Goal: Communication & Community: Participate in discussion

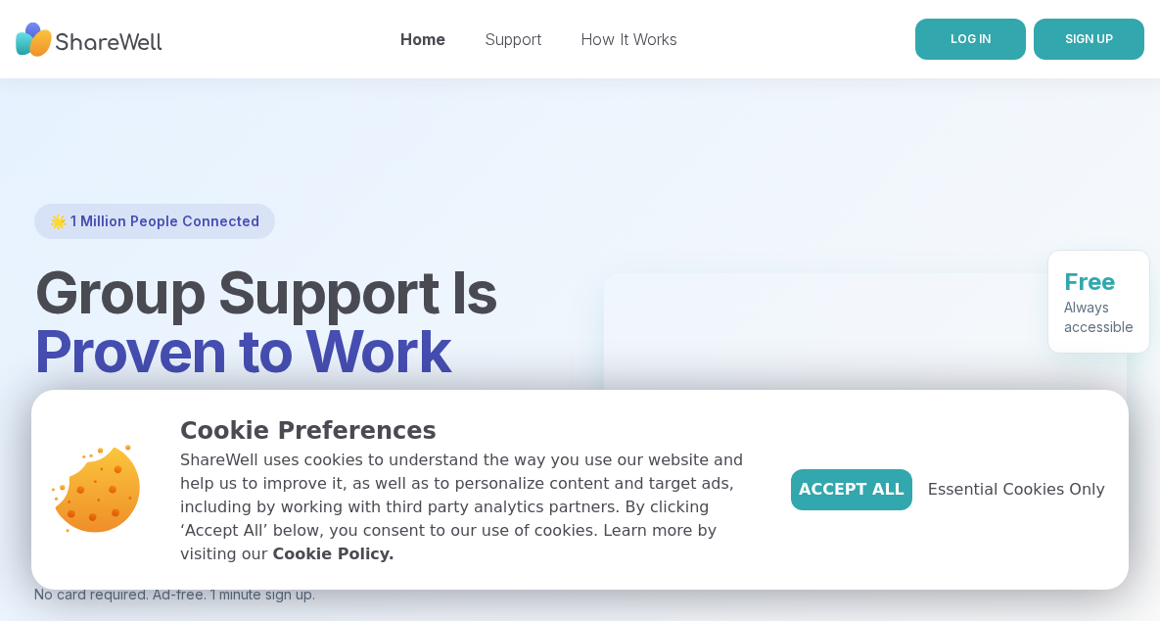
click at [957, 35] on span "LOG IN" at bounding box center [971, 38] width 40 height 15
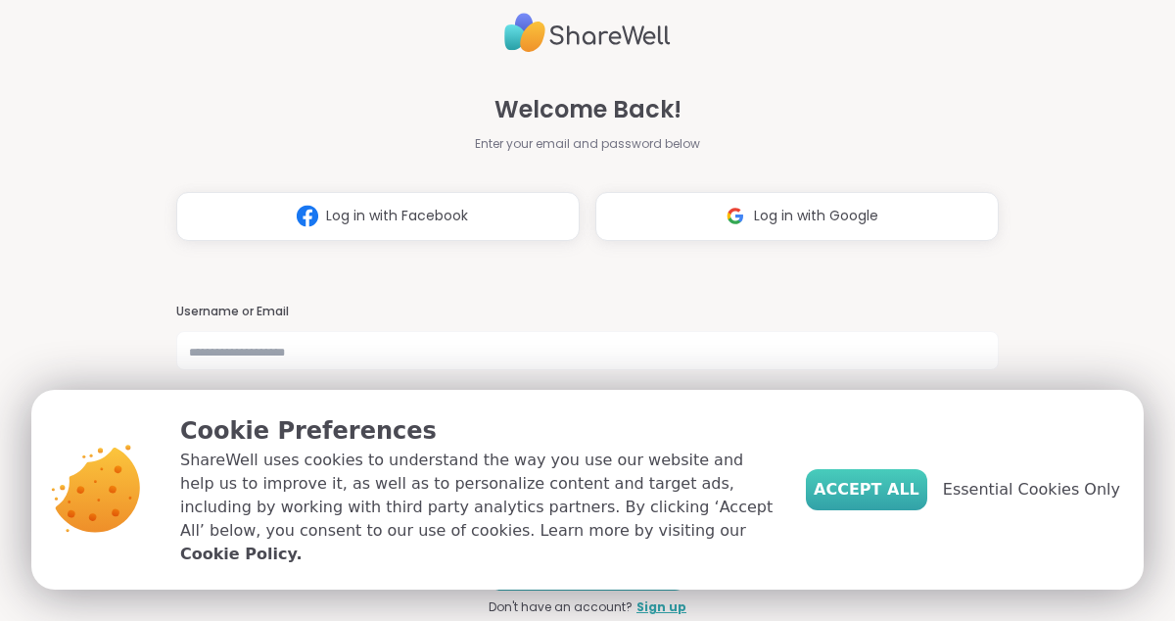
click at [898, 490] on span "Accept All" at bounding box center [867, 489] width 106 height 23
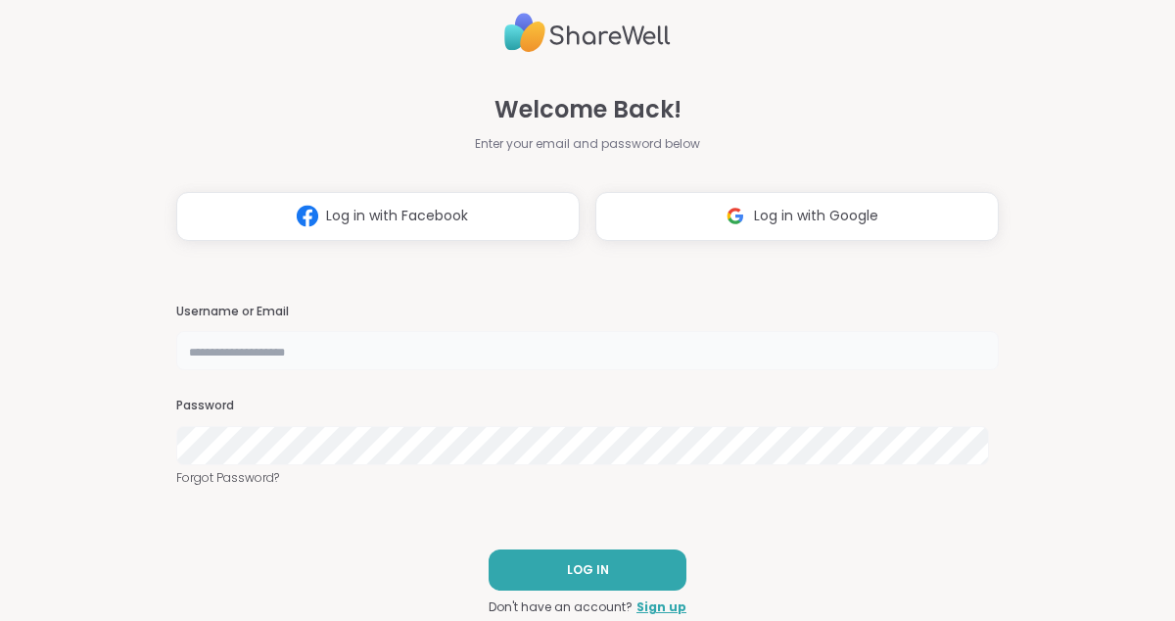
click at [461, 367] on input "text" at bounding box center [587, 350] width 822 height 39
type input "**********"
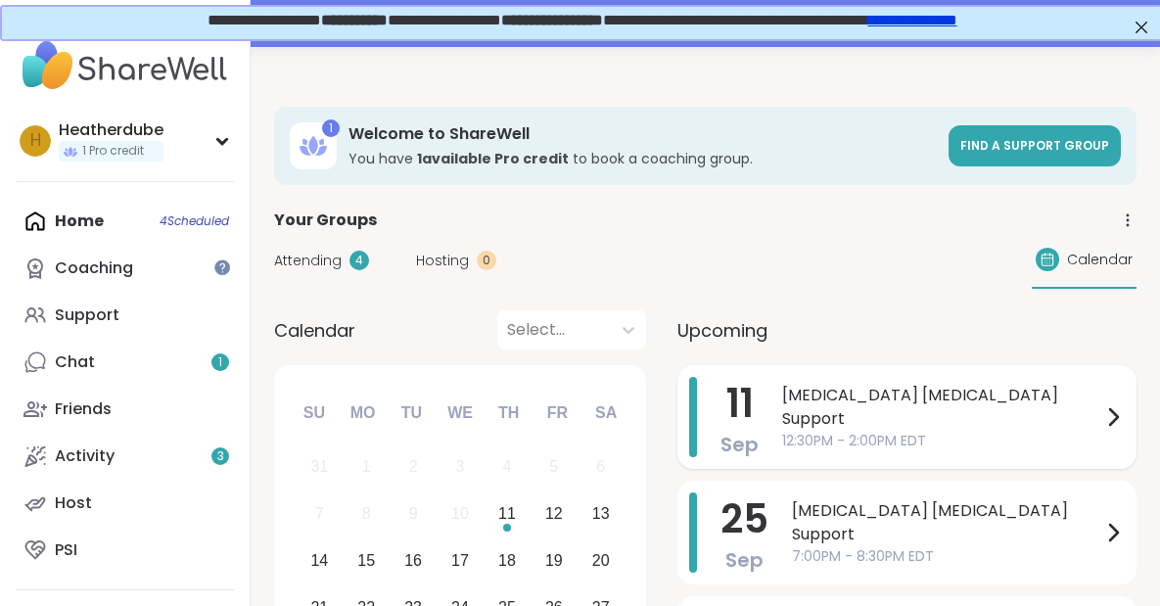
click at [911, 433] on span "12:30PM - 2:00PM EDT" at bounding box center [941, 441] width 319 height 21
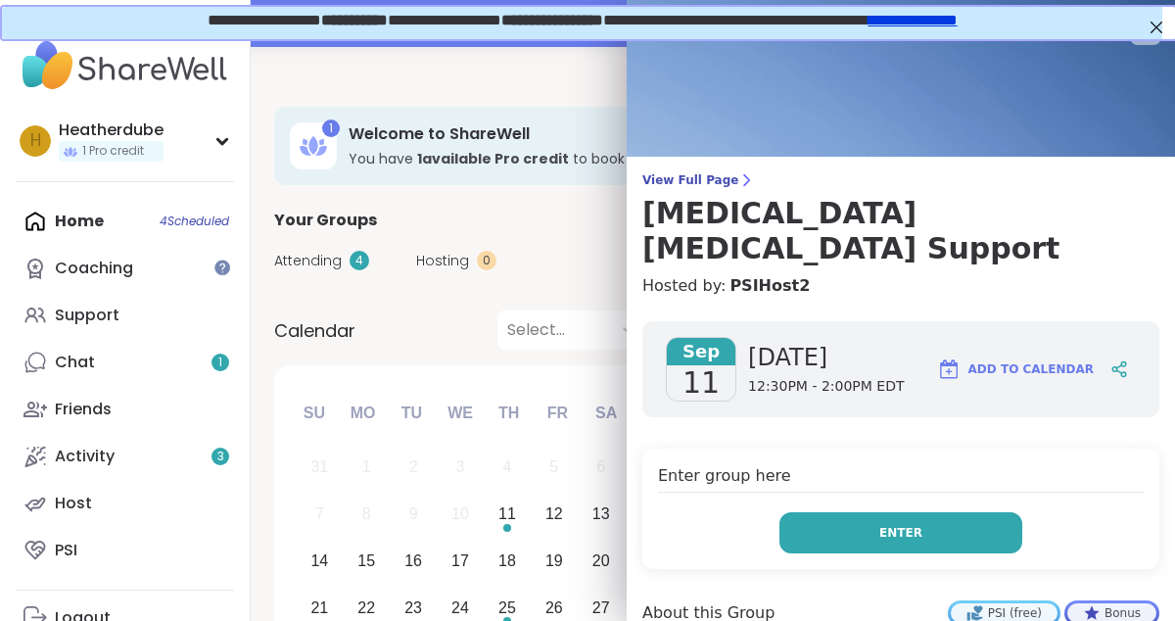
click at [893, 524] on span "Enter" at bounding box center [900, 533] width 43 height 18
